Goal: Transaction & Acquisition: Purchase product/service

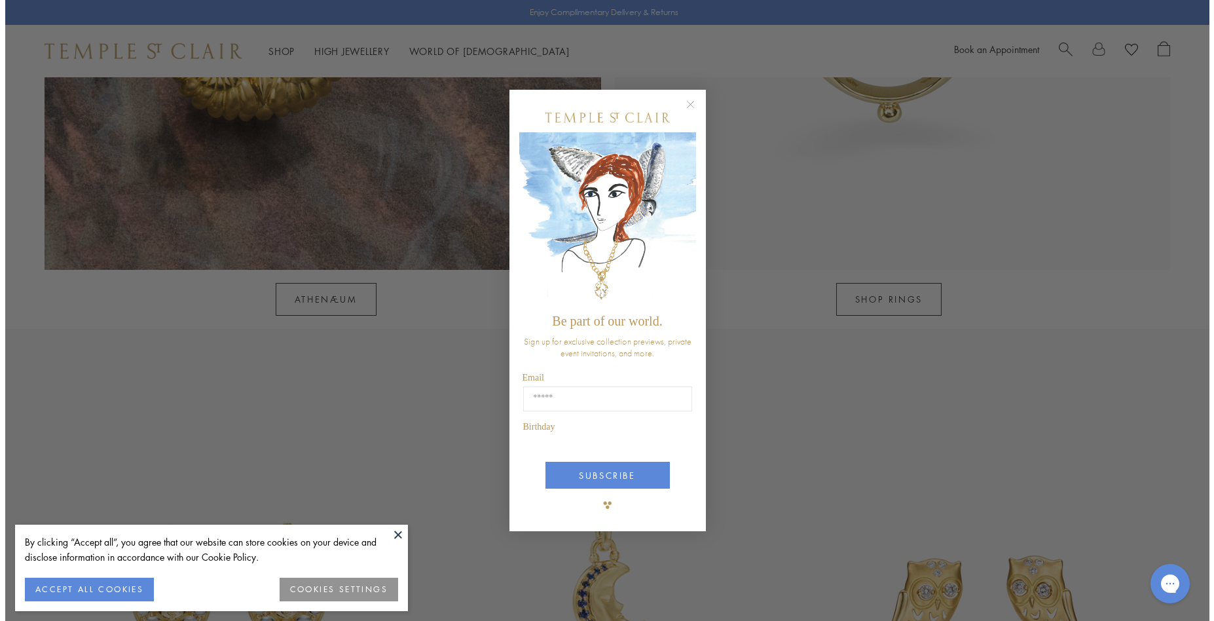
scroll to position [2253, 0]
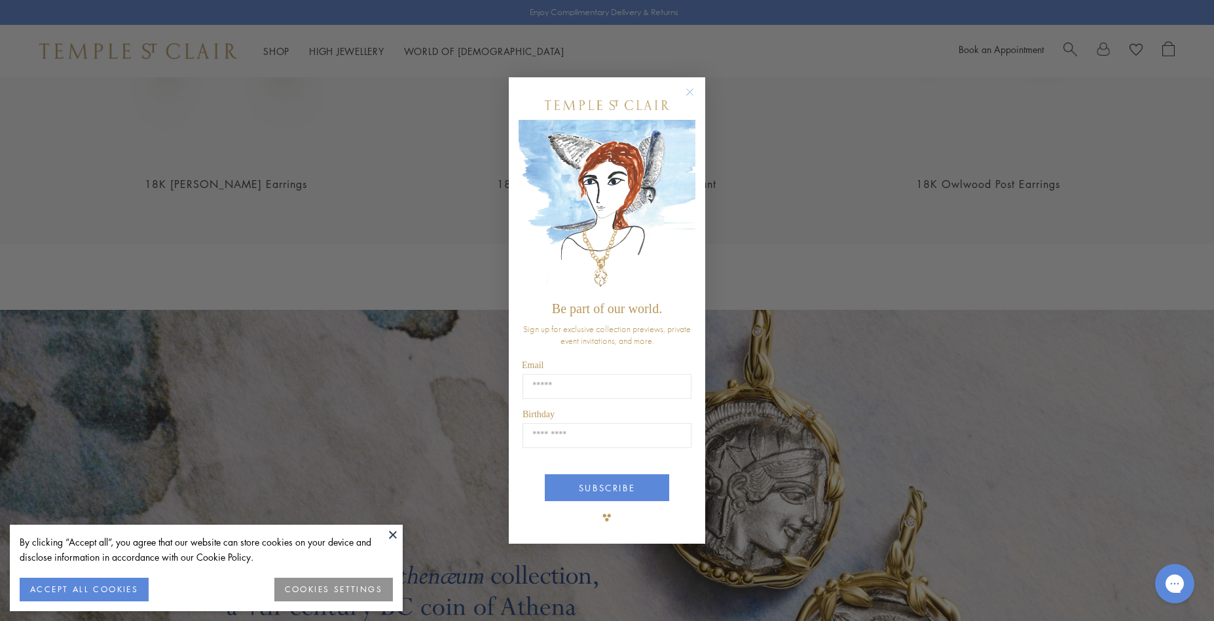
drag, startPoint x: 1209, startPoint y: 24, endPoint x: 1212, endPoint y: 303, distance: 279.6
click at [1204, 303] on html "By clicking “Accept all”, you agree that our website can store cookies on your …" at bounding box center [607, 157] width 1214 height 4821
click at [688, 84] on circle "Close dialog" at bounding box center [690, 92] width 16 height 16
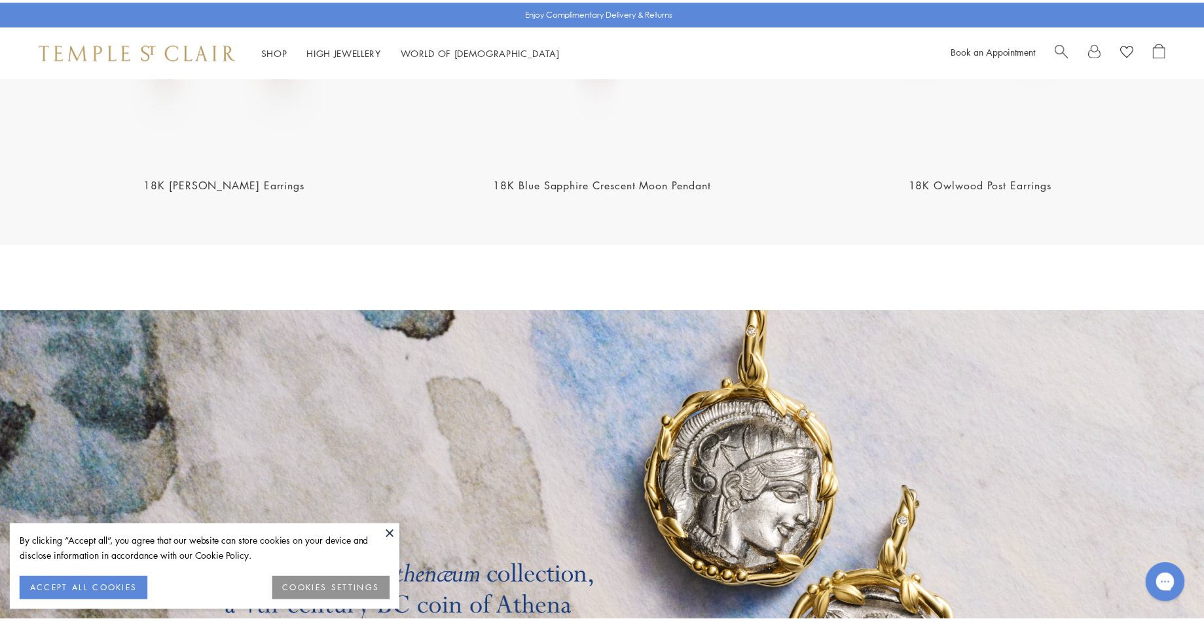
scroll to position [2243, 0]
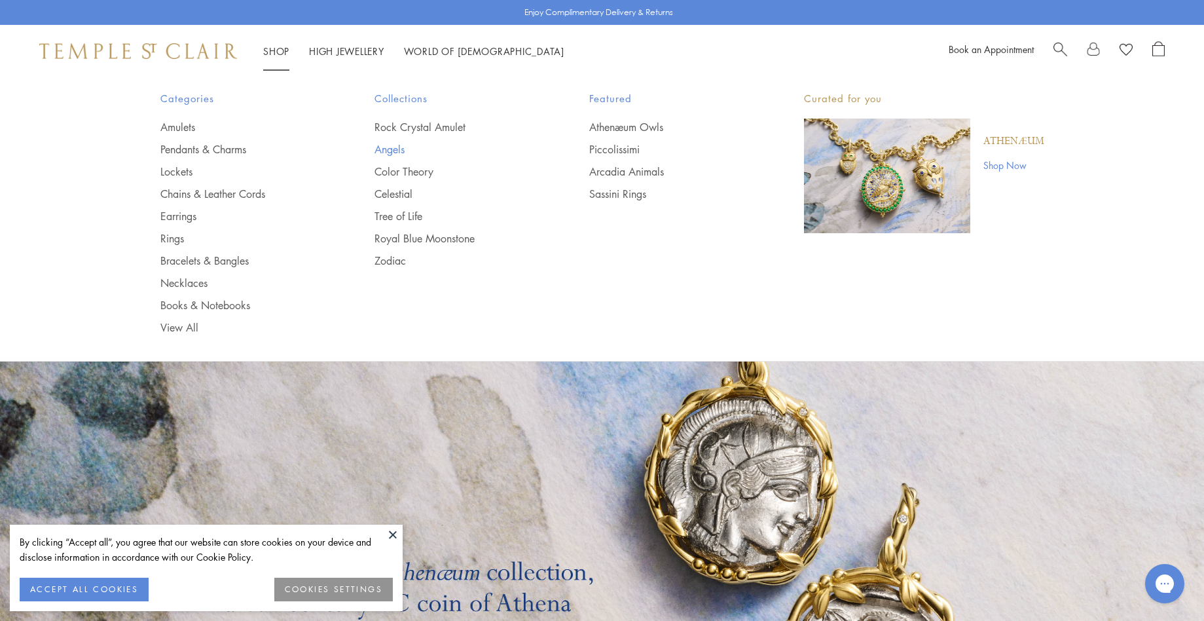
click at [387, 147] on link "Angels" at bounding box center [456, 149] width 162 height 14
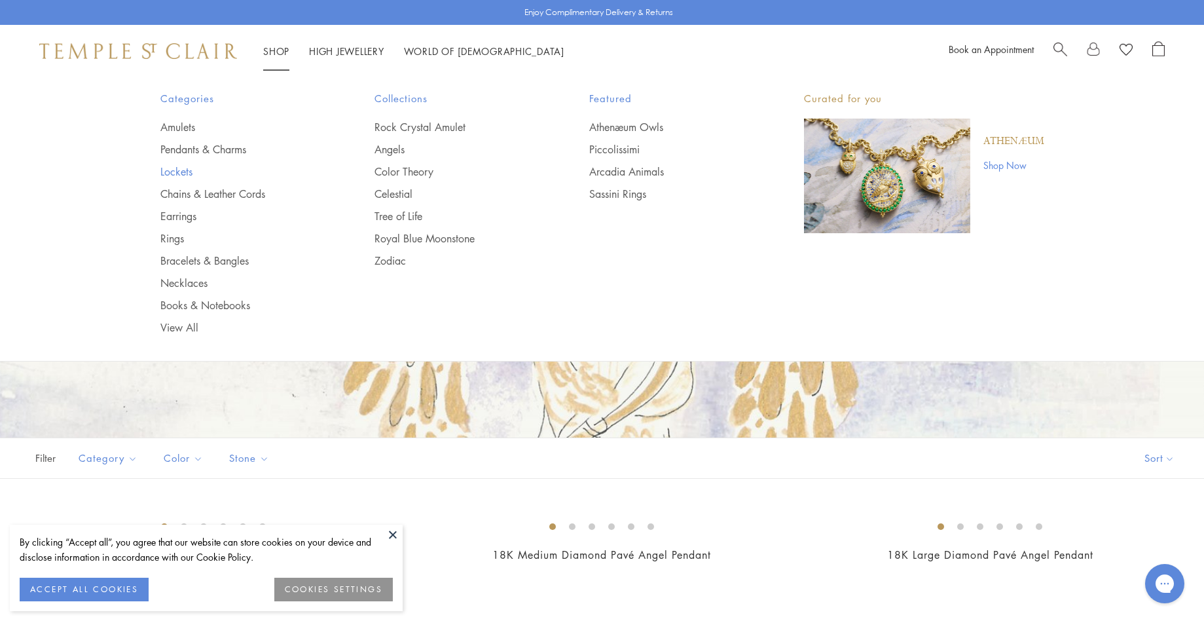
click at [166, 171] on link "Lockets" at bounding box center [241, 171] width 162 height 14
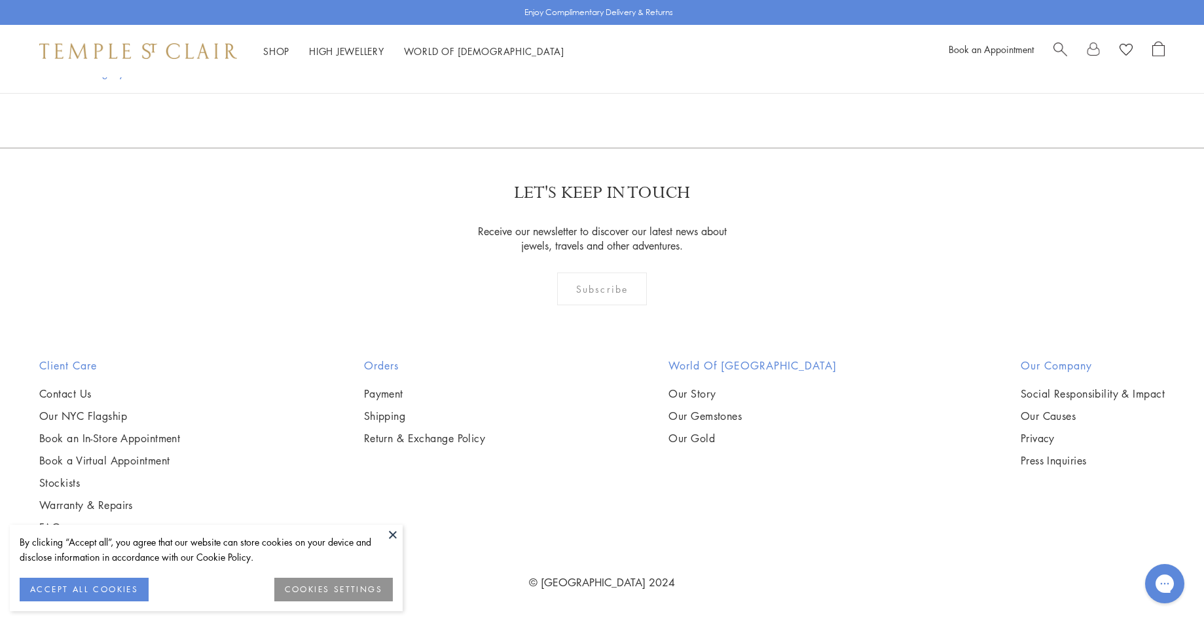
scroll to position [1454, 0]
click at [0, 0] on img at bounding box center [0, 0] width 0 height 0
